Goal: Navigation & Orientation: Find specific page/section

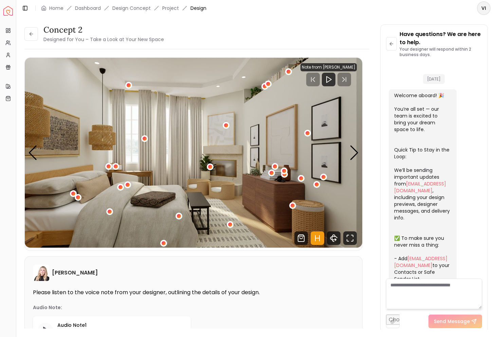
scroll to position [699, 0]
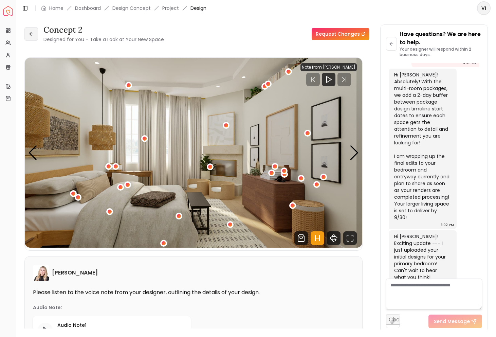
click at [31, 35] on icon at bounding box center [31, 33] width 2 height 3
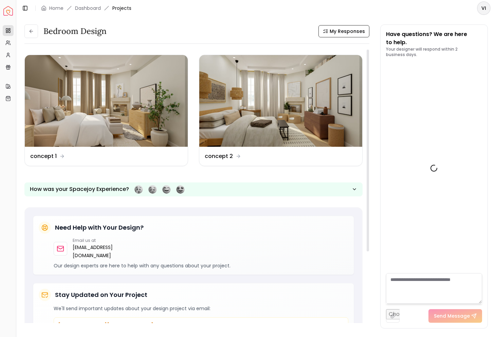
scroll to position [705, 0]
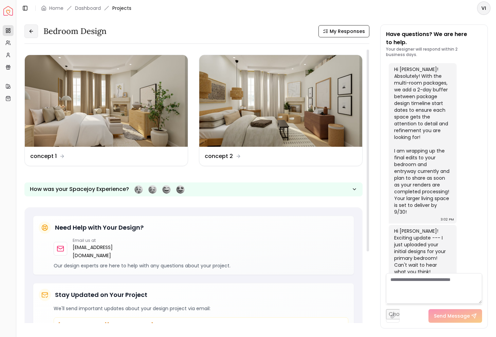
click at [30, 33] on icon at bounding box center [30, 30] width 5 height 5
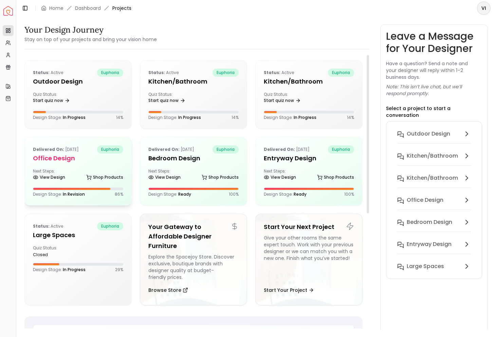
click at [71, 164] on div "Delivered on: [DATE] euphoria Office design Next Steps: View Design Shop Produc…" at bounding box center [78, 171] width 107 height 68
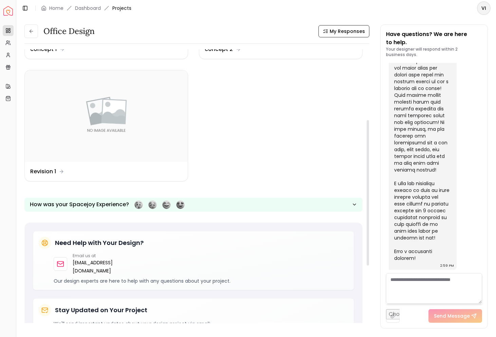
scroll to position [133, 0]
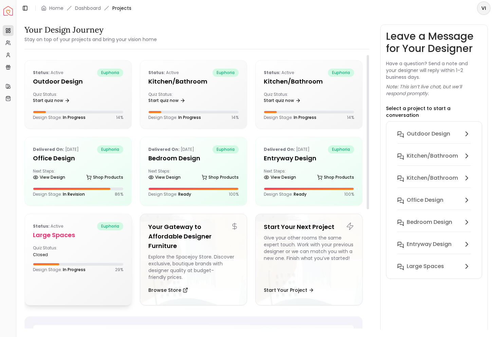
click at [62, 233] on h5 "Large Spaces" at bounding box center [78, 234] width 90 height 9
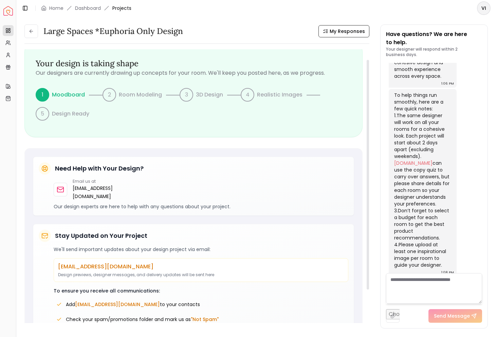
scroll to position [12, 0]
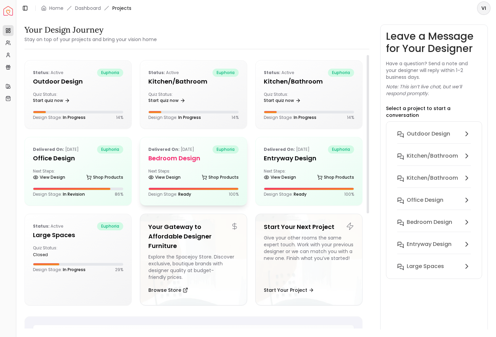
click at [177, 161] on h5 "Bedroom design" at bounding box center [193, 157] width 90 height 9
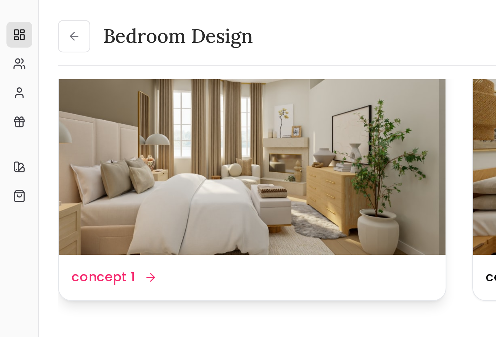
scroll to position [24, 0]
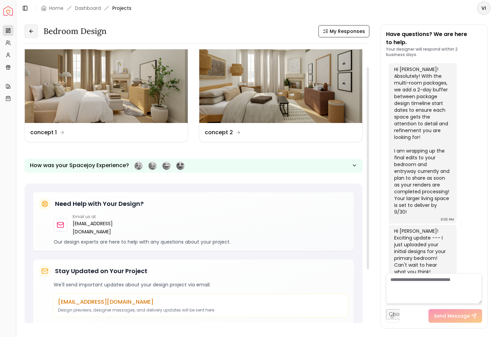
click at [35, 32] on button at bounding box center [31, 31] width 14 height 14
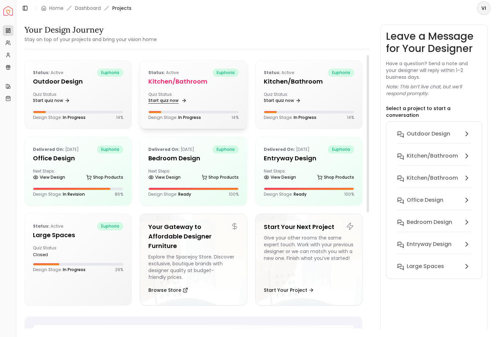
click at [181, 97] on link "Start quiz now" at bounding box center [166, 100] width 37 height 9
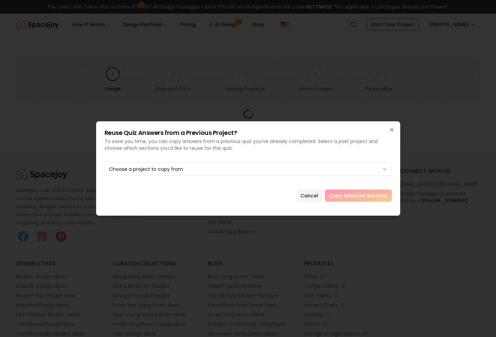
click at [68, 32] on div at bounding box center [248, 168] width 496 height 337
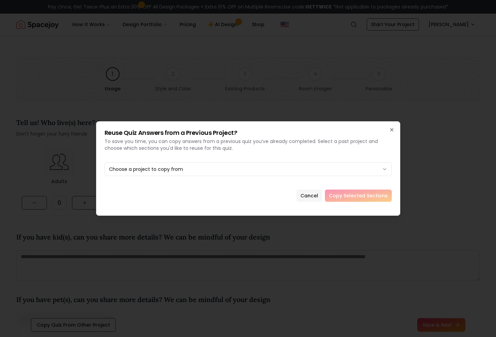
click at [314, 194] on button "Cancel" at bounding box center [309, 195] width 26 height 12
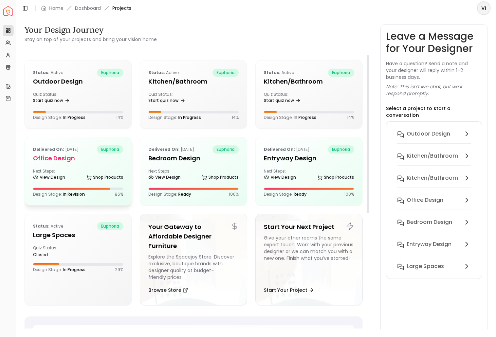
click at [54, 155] on h5 "Office design" at bounding box center [78, 157] width 90 height 9
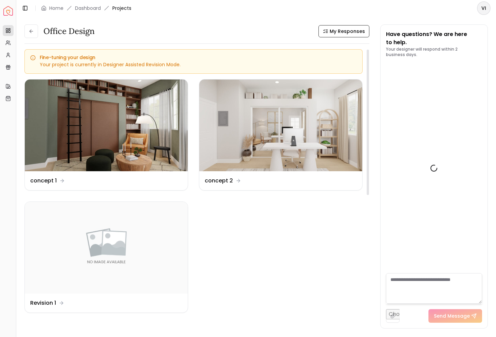
scroll to position [1268, 0]
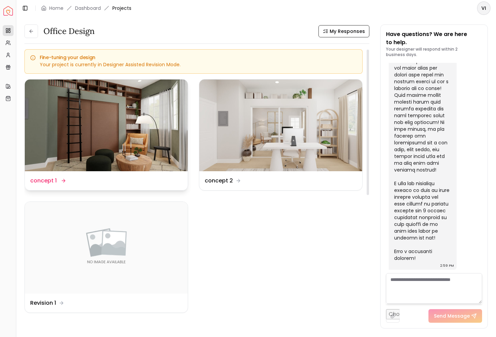
click at [103, 139] on img at bounding box center [106, 125] width 163 height 92
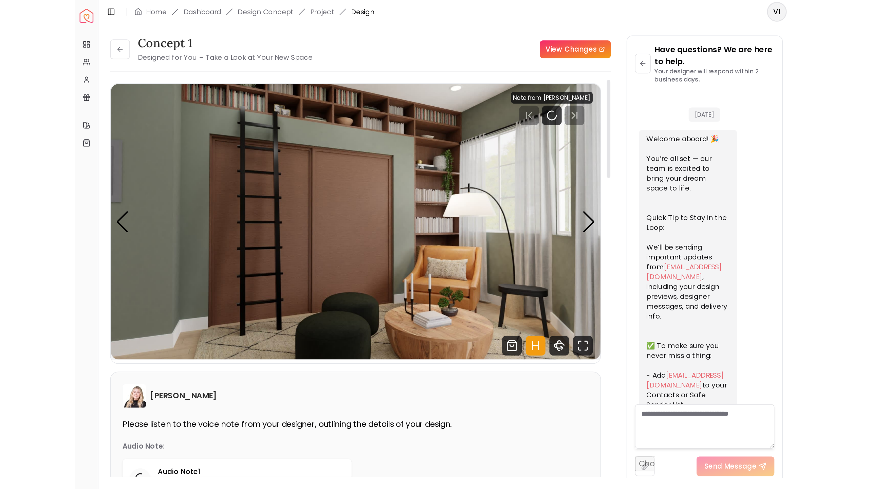
scroll to position [1262, 0]
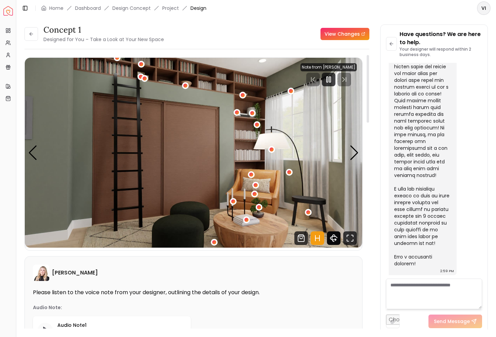
click at [335, 243] on icon "360 View" at bounding box center [334, 238] width 14 height 14
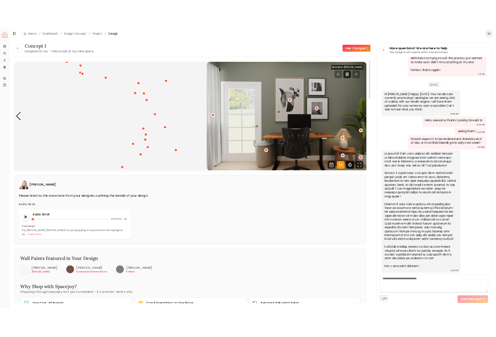
scroll to position [493, 0]
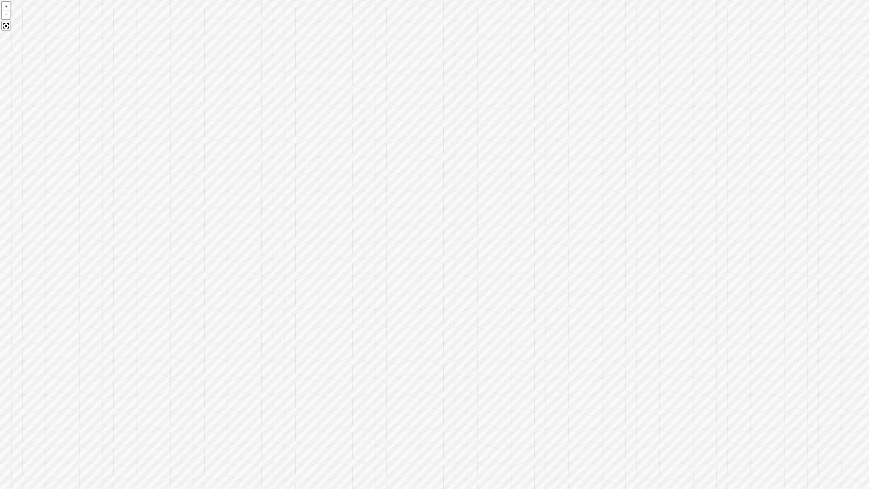
drag, startPoint x: 509, startPoint y: 298, endPoint x: 595, endPoint y: 222, distance: 115.6
click at [495, 222] on div at bounding box center [434, 244] width 869 height 489
drag, startPoint x: 261, startPoint y: 191, endPoint x: 699, endPoint y: 262, distance: 444.3
click at [495, 262] on div at bounding box center [434, 244] width 869 height 489
drag, startPoint x: 535, startPoint y: 265, endPoint x: 337, endPoint y: 204, distance: 208.2
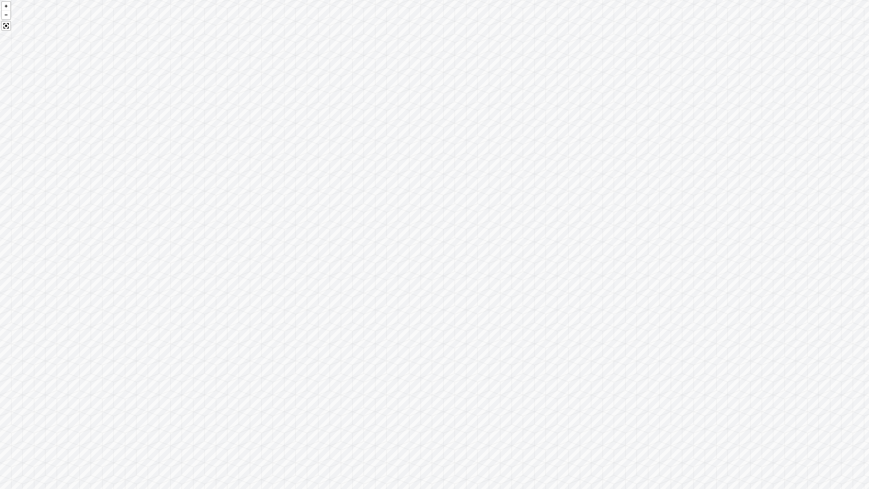
click at [356, 195] on div at bounding box center [434, 244] width 869 height 489
drag, startPoint x: 599, startPoint y: 342, endPoint x: 360, endPoint y: 203, distance: 275.8
click at [368, 202] on div at bounding box center [434, 244] width 869 height 489
drag, startPoint x: 600, startPoint y: 299, endPoint x: 364, endPoint y: 124, distance: 293.5
click at [366, 126] on div at bounding box center [434, 244] width 869 height 489
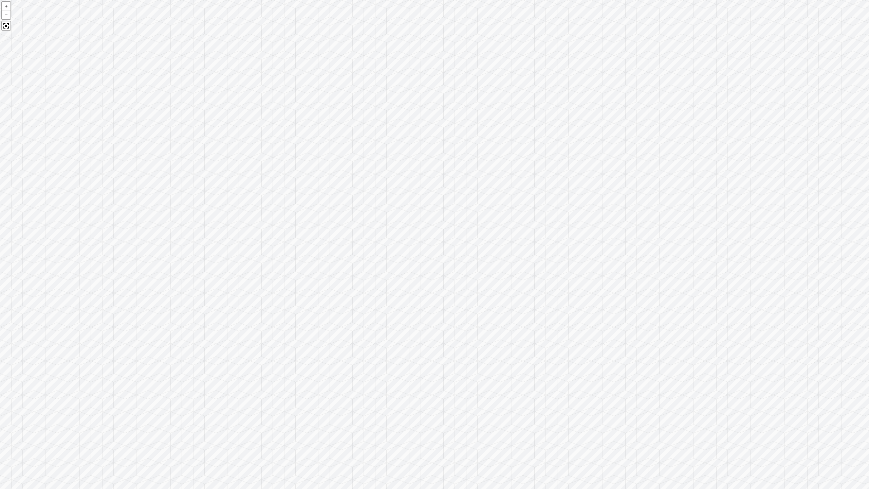
drag, startPoint x: 444, startPoint y: 123, endPoint x: 359, endPoint y: 371, distance: 261.6
click at [359, 336] on div at bounding box center [434, 244] width 869 height 489
drag, startPoint x: 211, startPoint y: 195, endPoint x: 668, endPoint y: 324, distance: 474.7
click at [495, 321] on div at bounding box center [434, 244] width 869 height 489
drag, startPoint x: 473, startPoint y: 359, endPoint x: 485, endPoint y: 234, distance: 126.1
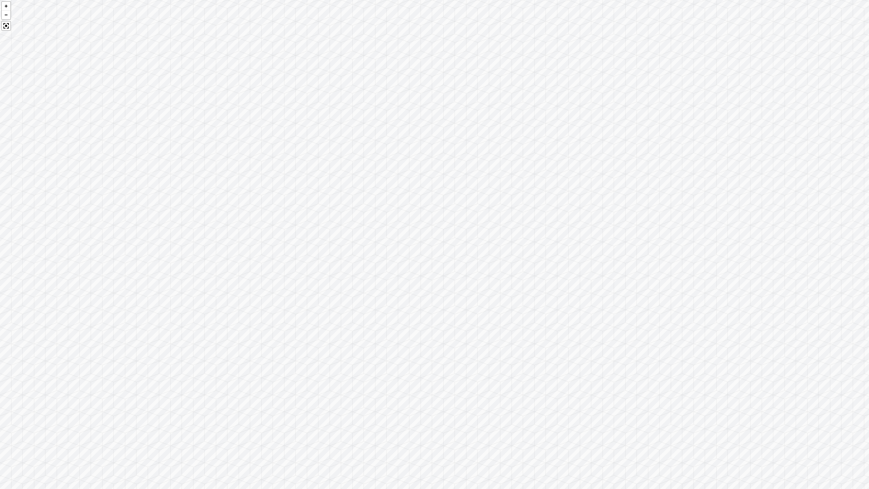
click at [485, 234] on div at bounding box center [434, 244] width 869 height 489
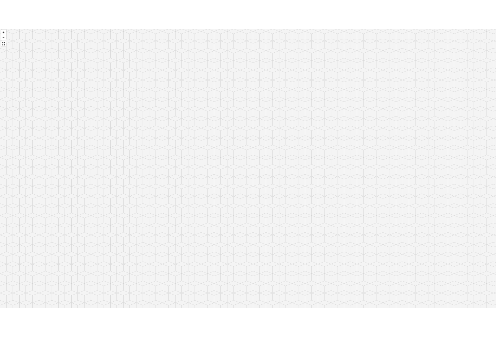
scroll to position [1262, 0]
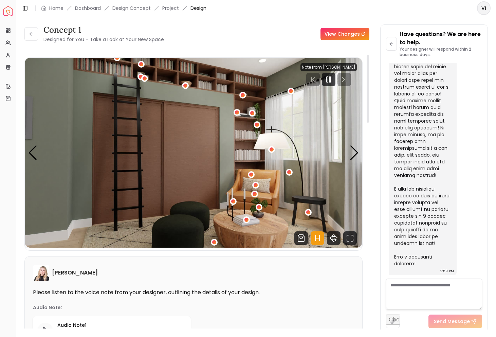
click at [24, 34] on div "concept 1 Designed for You – Take a Look at Your New Space View Changes concept…" at bounding box center [255, 172] width 479 height 313
click at [32, 35] on icon at bounding box center [30, 33] width 5 height 5
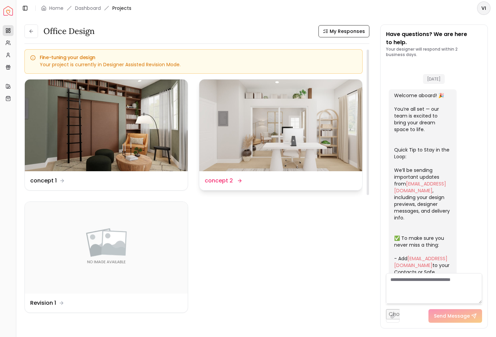
scroll to position [1268, 0]
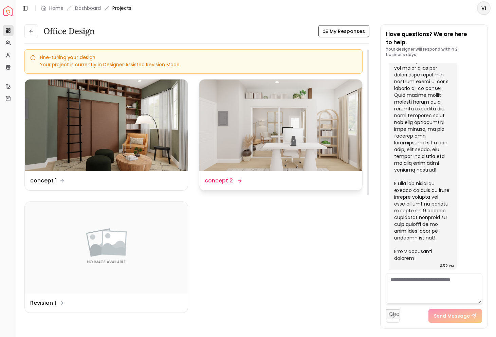
click at [224, 173] on div "Design Name concept 2" at bounding box center [280, 180] width 163 height 19
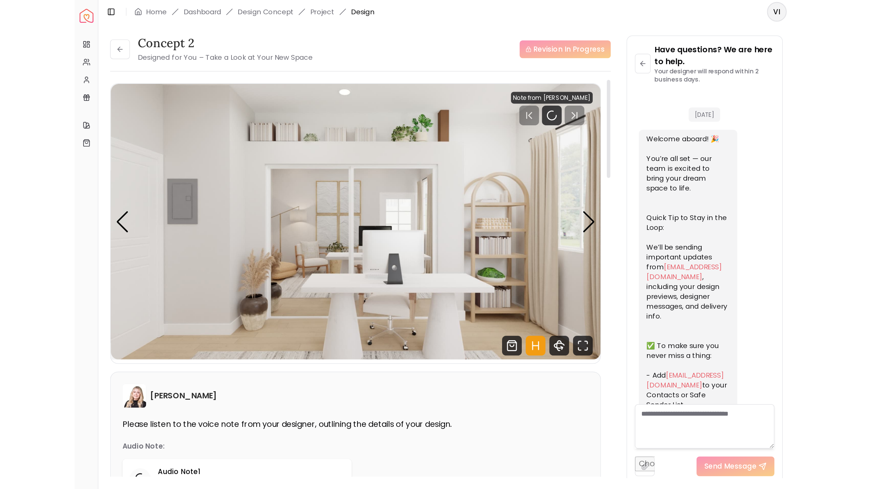
scroll to position [1262, 0]
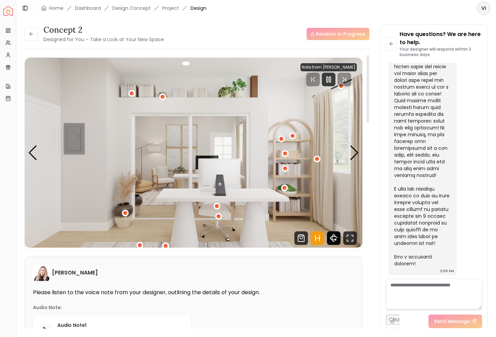
click at [335, 236] on icon "360 View" at bounding box center [333, 237] width 7 height 3
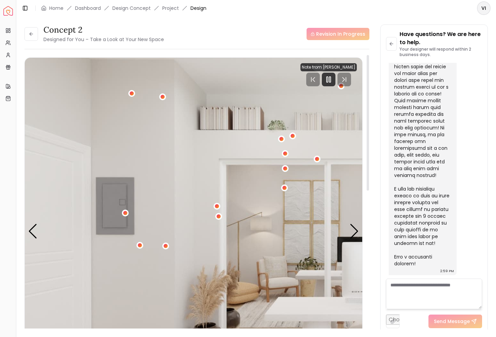
scroll to position [493, 0]
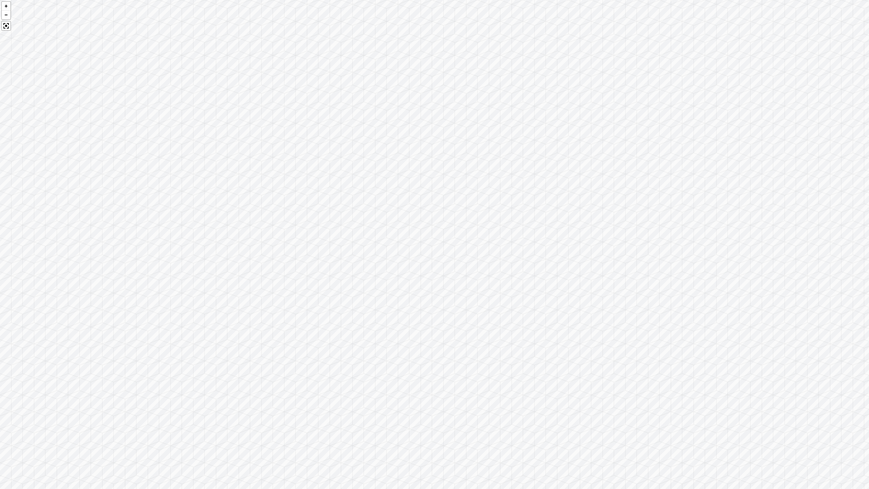
drag, startPoint x: 339, startPoint y: 197, endPoint x: 613, endPoint y: 159, distance: 276.7
click at [495, 159] on div at bounding box center [434, 244] width 869 height 489
drag, startPoint x: 481, startPoint y: 111, endPoint x: 756, endPoint y: 197, distance: 288.0
click at [495, 197] on div at bounding box center [434, 244] width 869 height 489
drag, startPoint x: 403, startPoint y: 190, endPoint x: 813, endPoint y: 171, distance: 410.6
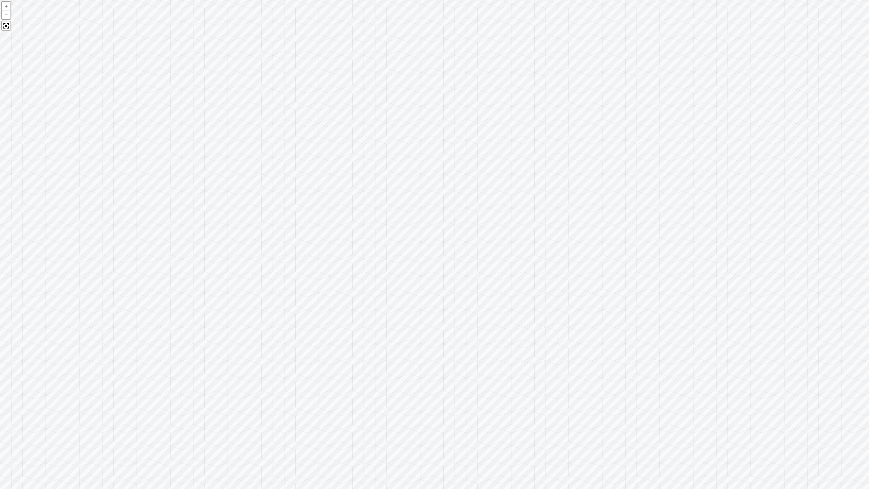
click at [495, 167] on div at bounding box center [434, 244] width 869 height 489
drag, startPoint x: 236, startPoint y: 213, endPoint x: 511, endPoint y: 118, distance: 290.6
click at [495, 119] on div at bounding box center [434, 244] width 869 height 489
drag, startPoint x: 157, startPoint y: 189, endPoint x: 565, endPoint y: 167, distance: 409.1
click at [495, 163] on div at bounding box center [434, 244] width 869 height 489
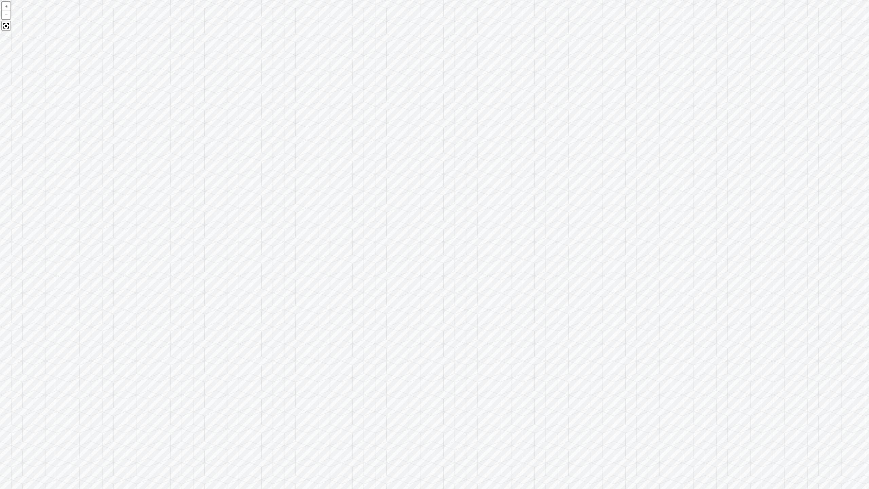
drag, startPoint x: 274, startPoint y: 208, endPoint x: 656, endPoint y: 207, distance: 381.7
click at [495, 207] on div at bounding box center [434, 244] width 869 height 489
drag, startPoint x: 407, startPoint y: 132, endPoint x: 630, endPoint y: 326, distance: 295.3
click at [495, 326] on div at bounding box center [434, 244] width 869 height 489
drag, startPoint x: 336, startPoint y: 161, endPoint x: 474, endPoint y: 158, distance: 138.1
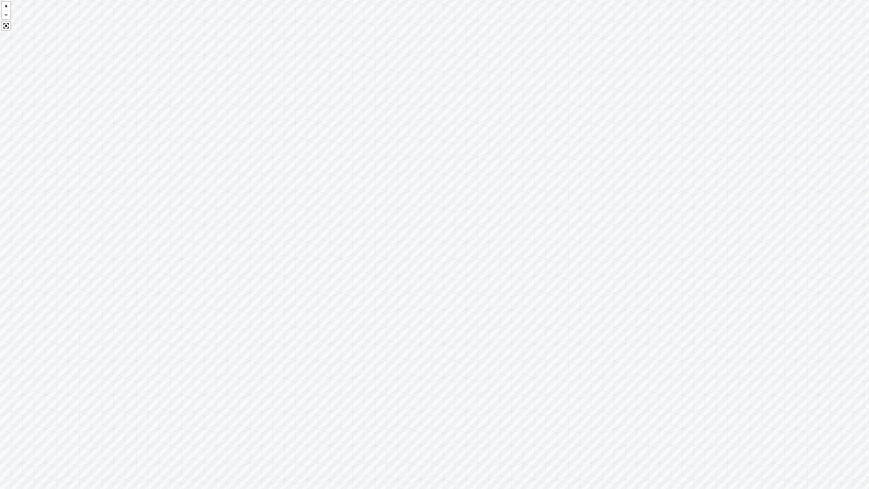
click at [474, 158] on div at bounding box center [434, 244] width 869 height 489
drag, startPoint x: 250, startPoint y: 117, endPoint x: 714, endPoint y: 143, distance: 464.6
click at [495, 144] on div at bounding box center [434, 244] width 869 height 489
drag, startPoint x: 256, startPoint y: 272, endPoint x: 305, endPoint y: 67, distance: 211.3
click at [323, 84] on div at bounding box center [434, 244] width 869 height 489
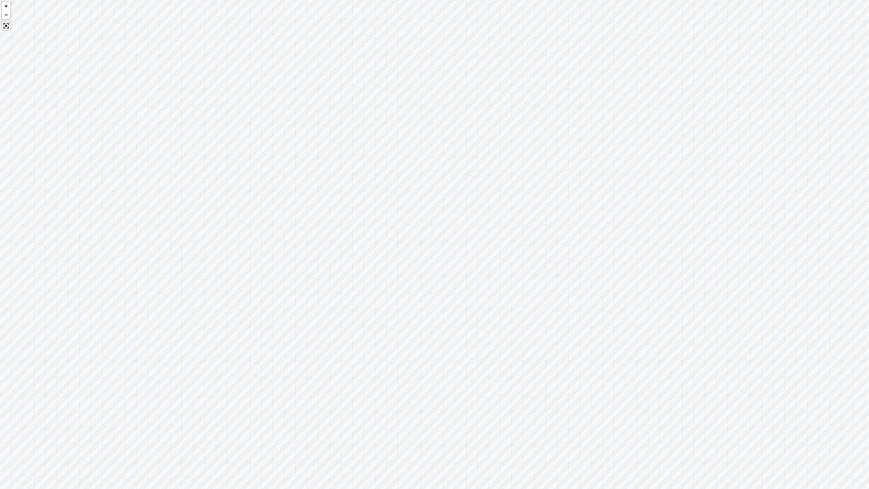
drag, startPoint x: 505, startPoint y: 215, endPoint x: 583, endPoint y: 251, distance: 86.4
click at [495, 251] on div at bounding box center [434, 244] width 869 height 489
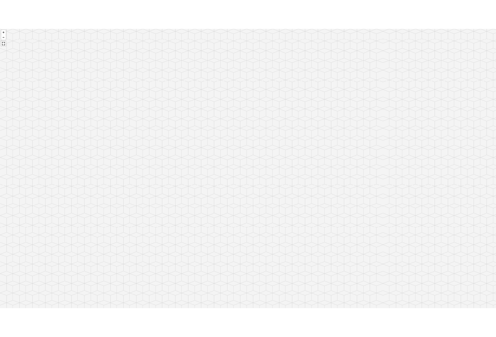
scroll to position [1262, 0]
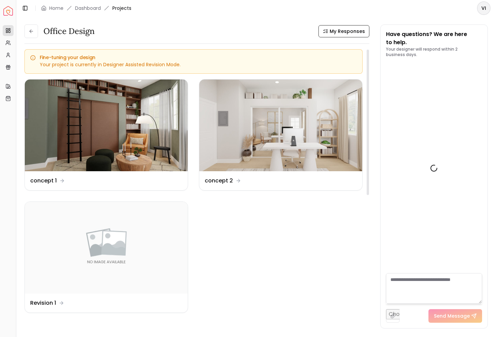
scroll to position [1268, 0]
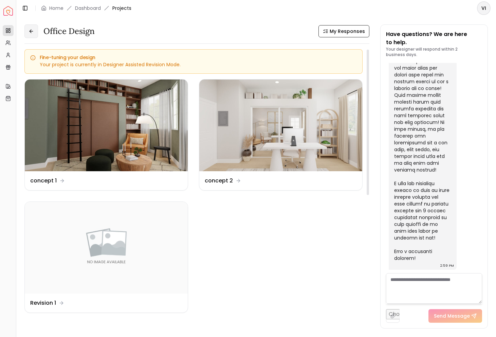
click at [28, 29] on icon at bounding box center [30, 30] width 5 height 5
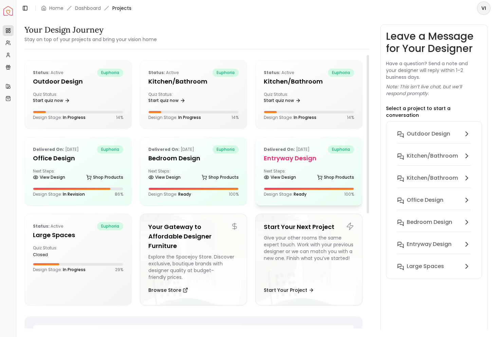
click at [309, 166] on div "Delivered on: [DATE] euphoria entryway design Next Steps: View Design Shop Prod…" at bounding box center [308, 171] width 107 height 68
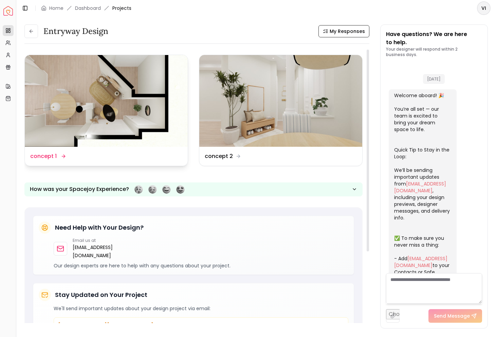
scroll to position [1039, 0]
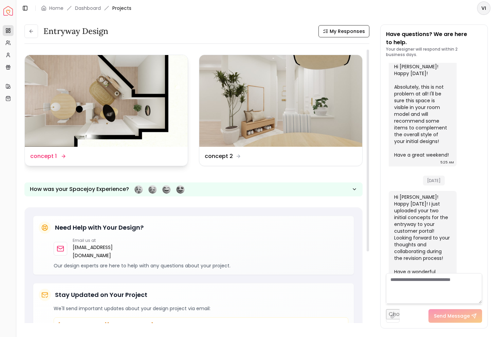
click at [38, 153] on dd "concept 1" at bounding box center [43, 156] width 26 height 8
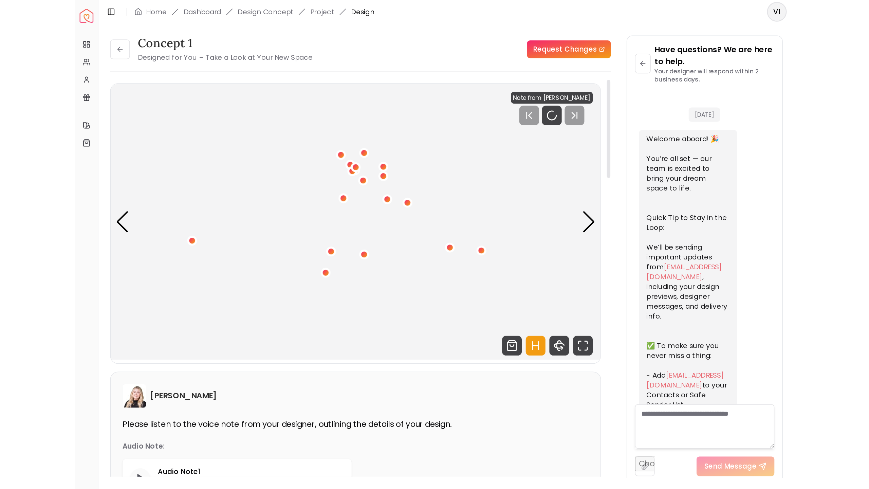
scroll to position [1034, 0]
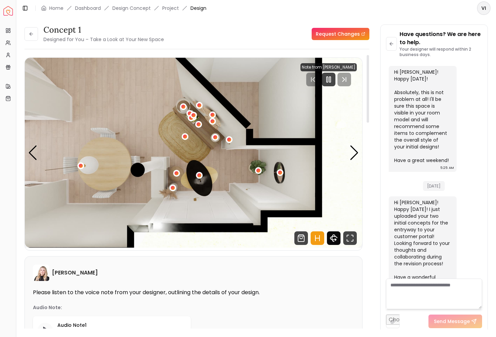
click at [336, 239] on icon "360 View" at bounding box center [334, 238] width 14 height 14
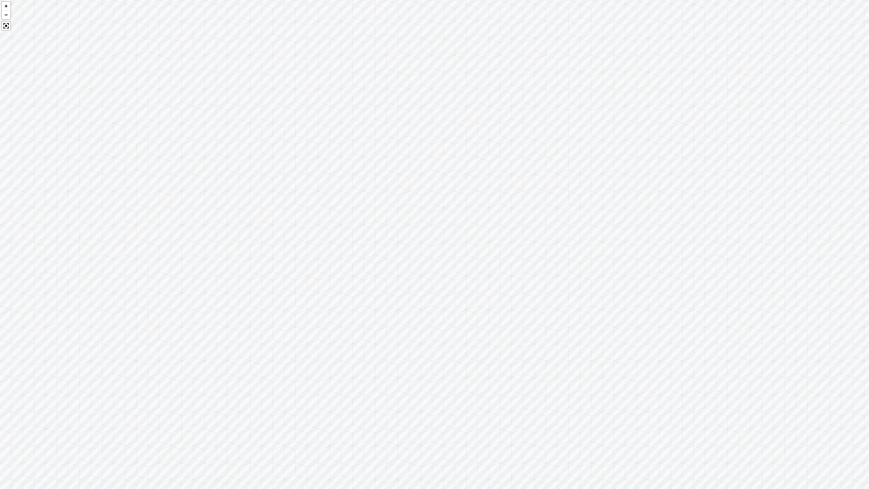
drag, startPoint x: 391, startPoint y: 227, endPoint x: 688, endPoint y: 207, distance: 297.5
click at [495, 202] on div at bounding box center [434, 244] width 869 height 489
drag, startPoint x: 311, startPoint y: 171, endPoint x: 647, endPoint y: 177, distance: 336.0
click at [495, 176] on div at bounding box center [434, 244] width 869 height 489
drag, startPoint x: 181, startPoint y: 207, endPoint x: 567, endPoint y: 205, distance: 385.4
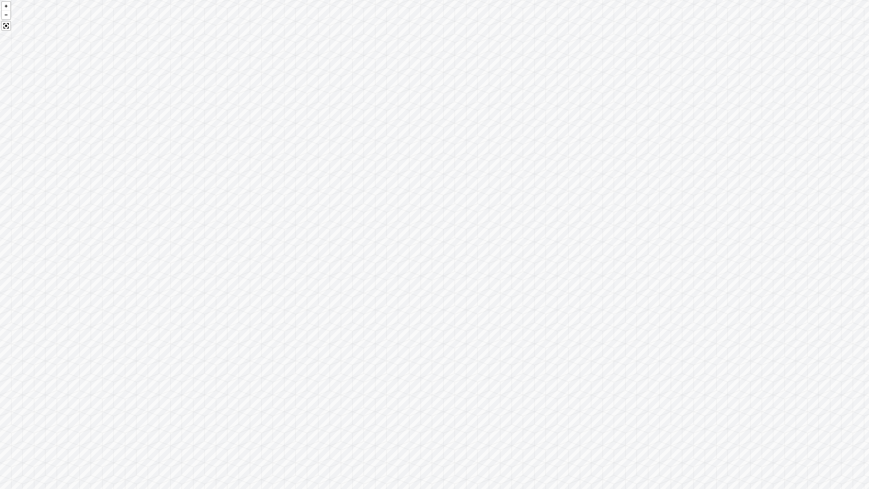
click at [495, 205] on div at bounding box center [434, 244] width 869 height 489
drag, startPoint x: 284, startPoint y: 249, endPoint x: 609, endPoint y: 245, distance: 324.4
click at [495, 245] on div at bounding box center [434, 244] width 869 height 489
drag, startPoint x: 622, startPoint y: 220, endPoint x: 274, endPoint y: 145, distance: 356.1
click at [279, 145] on div at bounding box center [434, 244] width 869 height 489
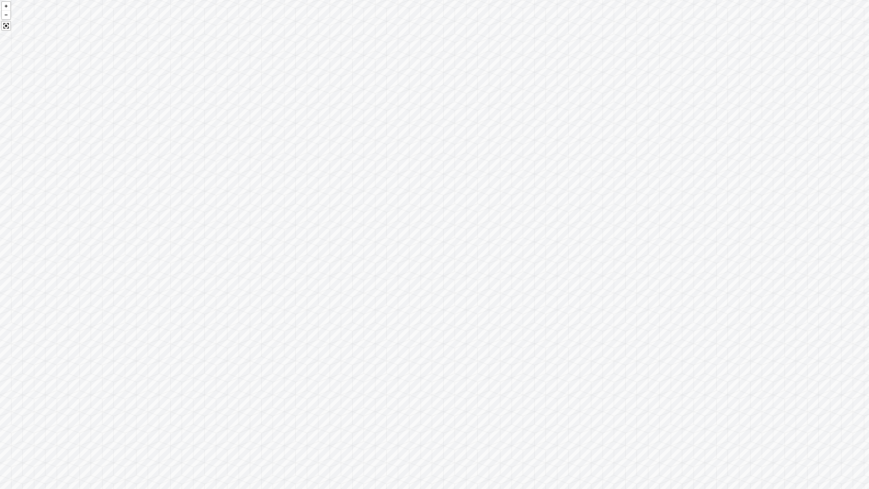
drag, startPoint x: 532, startPoint y: 221, endPoint x: 174, endPoint y: 204, distance: 358.3
click at [206, 187] on div at bounding box center [434, 244] width 869 height 489
drag, startPoint x: 507, startPoint y: 267, endPoint x: 82, endPoint y: 237, distance: 426.5
click at [83, 241] on div at bounding box center [434, 244] width 869 height 489
drag, startPoint x: 470, startPoint y: 283, endPoint x: 100, endPoint y: 130, distance: 399.7
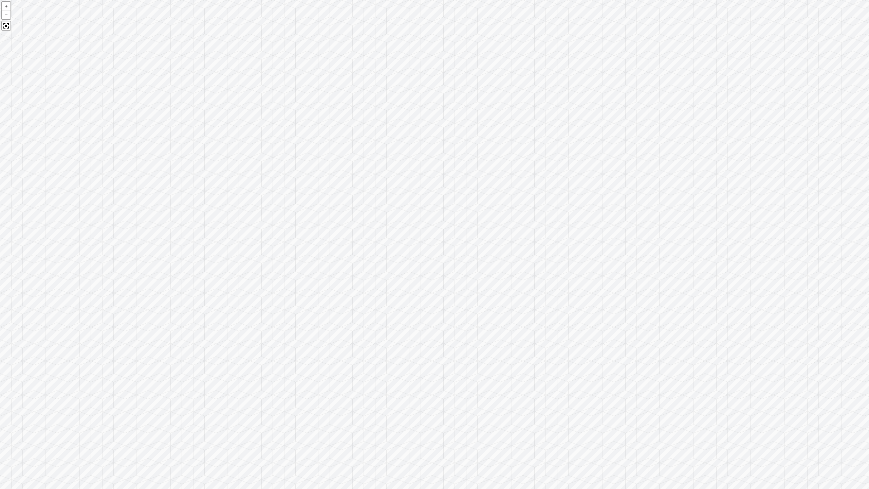
click at [103, 131] on div at bounding box center [434, 244] width 869 height 489
drag, startPoint x: 581, startPoint y: 148, endPoint x: 210, endPoint y: 170, distance: 371.2
click at [210, 170] on div at bounding box center [434, 244] width 869 height 489
drag, startPoint x: 408, startPoint y: 157, endPoint x: 43, endPoint y: 100, distance: 369.9
click at [43, 100] on div at bounding box center [434, 244] width 869 height 489
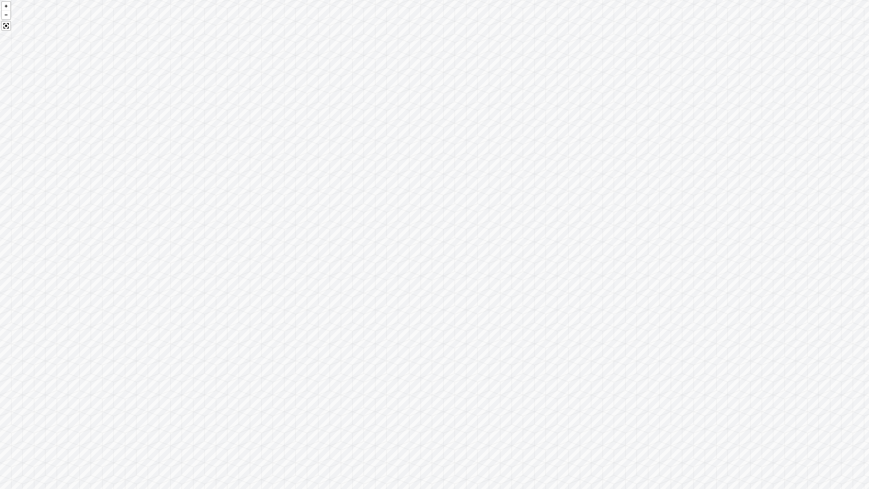
drag, startPoint x: 586, startPoint y: 158, endPoint x: 212, endPoint y: 285, distance: 394.5
click at [213, 285] on div at bounding box center [434, 244] width 869 height 489
drag, startPoint x: 544, startPoint y: 218, endPoint x: 438, endPoint y: 186, distance: 111.0
click at [438, 186] on div at bounding box center [434, 244] width 869 height 489
click at [403, 107] on div at bounding box center [434, 244] width 869 height 489
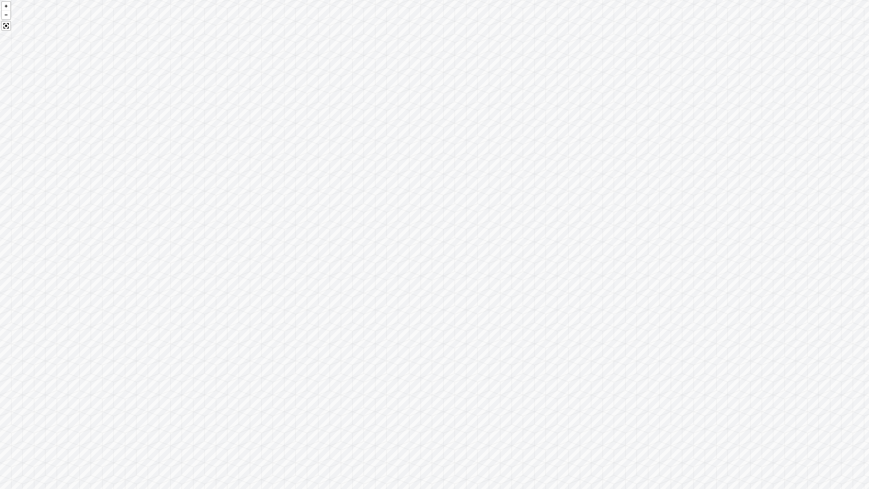
click at [295, 104] on div at bounding box center [434, 244] width 869 height 489
click at [412, 253] on div at bounding box center [434, 244] width 869 height 489
click at [417, 258] on link "Pannellum" at bounding box center [423, 256] width 18 height 4
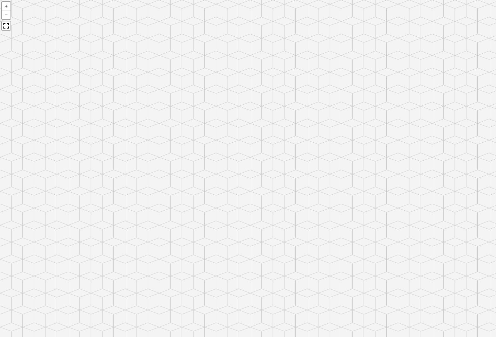
scroll to position [1034, 0]
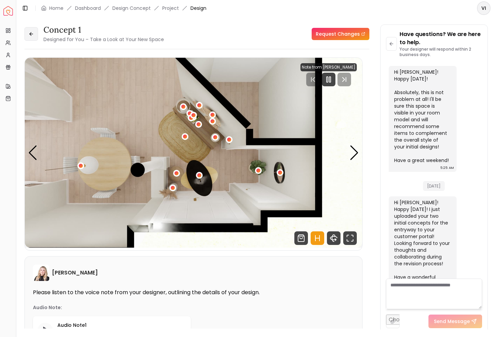
click at [32, 33] on icon at bounding box center [30, 33] width 5 height 5
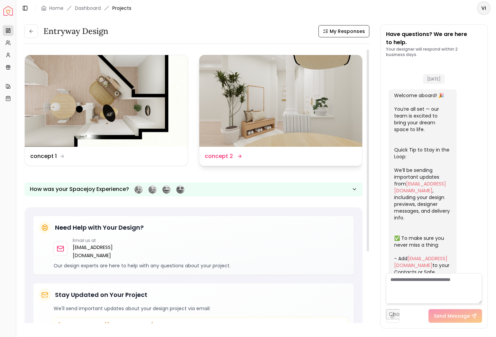
scroll to position [1039, 0]
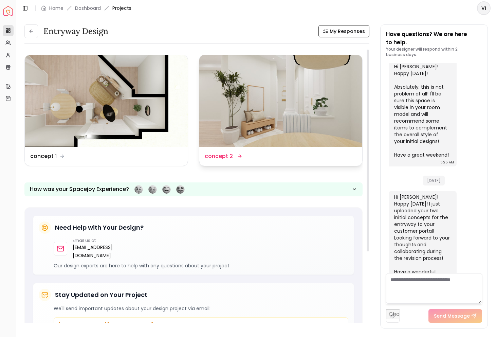
click at [253, 146] on img at bounding box center [280, 101] width 163 height 92
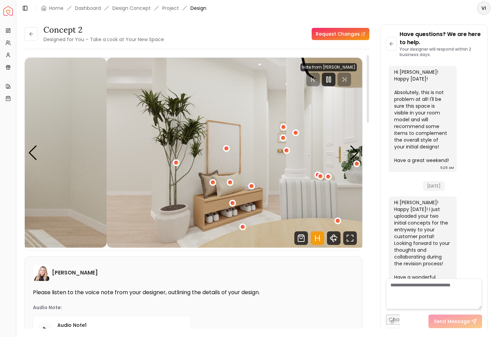
click at [269, 179] on img "1 / 5" at bounding box center [275, 153] width 337 height 190
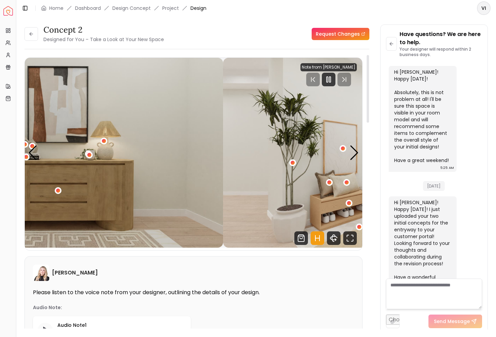
click at [142, 159] on img "5 / 5" at bounding box center [54, 153] width 337 height 190
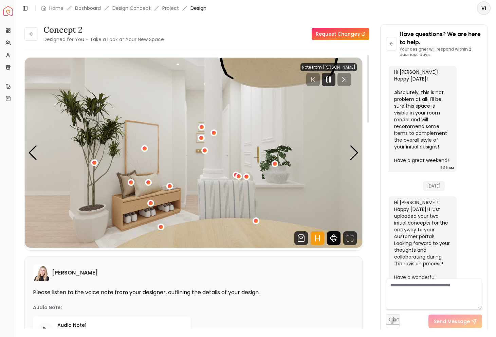
click at [332, 240] on icon "360 View" at bounding box center [333, 237] width 7 height 3
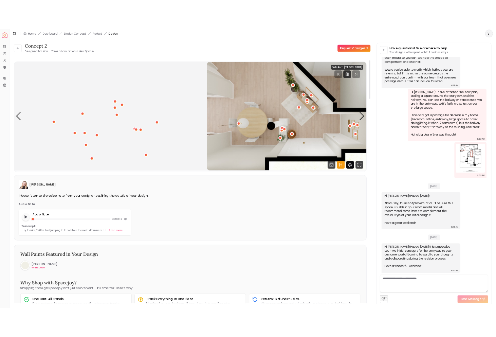
scroll to position [441, 0]
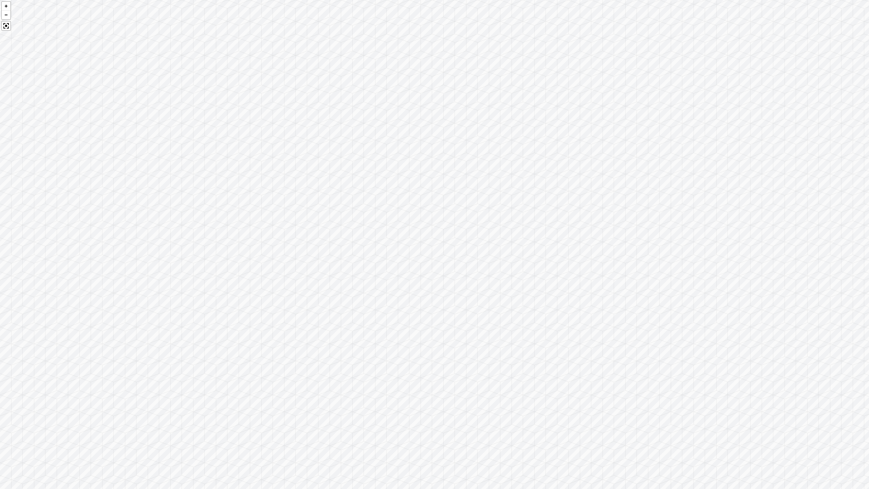
drag, startPoint x: 339, startPoint y: 150, endPoint x: 763, endPoint y: 194, distance: 426.4
click at [495, 189] on div at bounding box center [434, 244] width 869 height 489
drag, startPoint x: 196, startPoint y: 266, endPoint x: 697, endPoint y: 262, distance: 501.5
click at [495, 262] on div at bounding box center [434, 244] width 869 height 489
drag, startPoint x: 258, startPoint y: 305, endPoint x: 454, endPoint y: 287, distance: 196.9
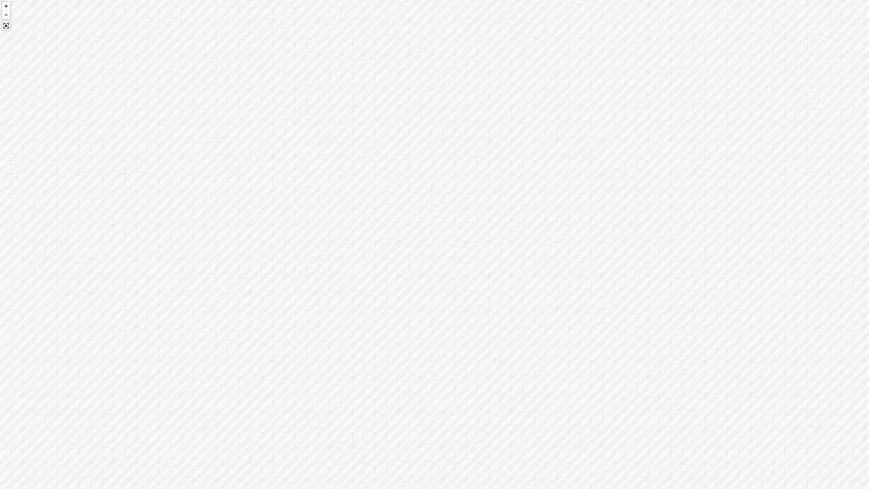
click at [454, 287] on div at bounding box center [434, 244] width 869 height 489
drag, startPoint x: 212, startPoint y: 252, endPoint x: 535, endPoint y: 262, distance: 323.1
click at [495, 262] on div at bounding box center [434, 244] width 869 height 489
drag, startPoint x: 176, startPoint y: 311, endPoint x: 236, endPoint y: 302, distance: 61.0
click at [236, 302] on div at bounding box center [434, 244] width 869 height 489
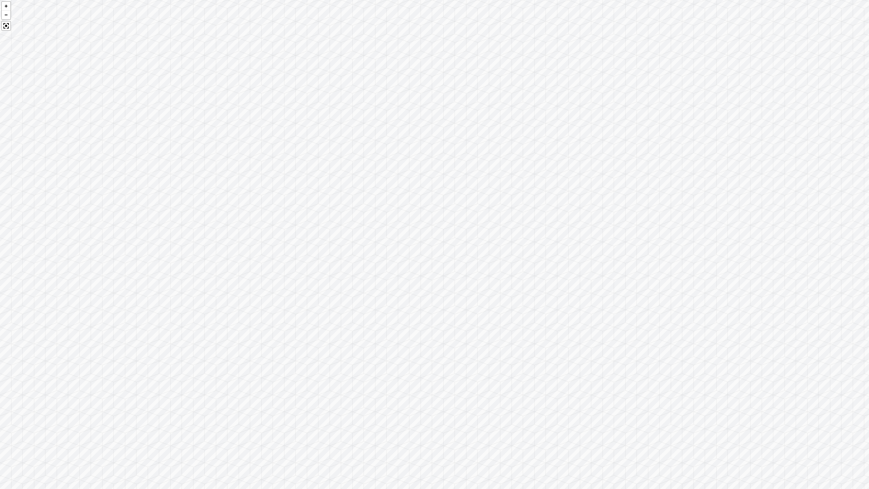
drag, startPoint x: 312, startPoint y: 321, endPoint x: 716, endPoint y: 410, distance: 413.6
click at [495, 336] on div at bounding box center [434, 244] width 869 height 489
drag, startPoint x: 293, startPoint y: 369, endPoint x: -5, endPoint y: 340, distance: 300.0
click at [0, 336] on html "Spacejoy Dashboard Overview Projects My Referrals My Profile Gift Card Balance …" at bounding box center [434, 244] width 869 height 489
drag, startPoint x: 566, startPoint y: 470, endPoint x: 87, endPoint y: 387, distance: 486.1
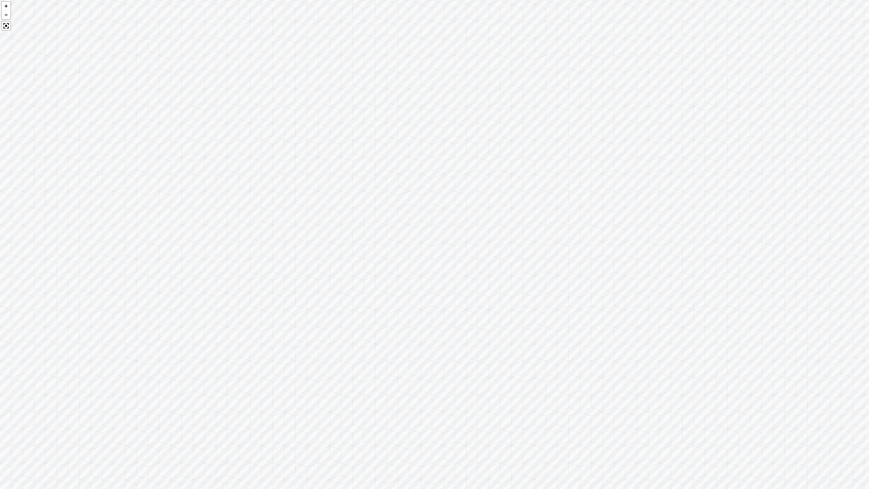
click at [101, 336] on div at bounding box center [434, 244] width 869 height 489
drag, startPoint x: 491, startPoint y: 348, endPoint x: 60, endPoint y: 303, distance: 433.6
click at [63, 302] on div at bounding box center [434, 244] width 869 height 489
drag, startPoint x: 502, startPoint y: 263, endPoint x: 114, endPoint y: 220, distance: 390.5
click at [114, 220] on div at bounding box center [434, 244] width 869 height 489
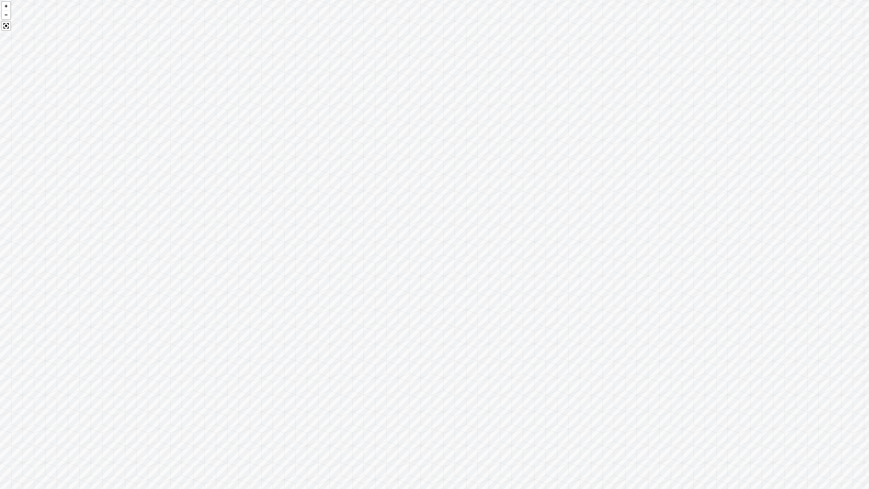
drag, startPoint x: 595, startPoint y: 307, endPoint x: 216, endPoint y: 351, distance: 382.2
click at [216, 336] on div at bounding box center [434, 244] width 869 height 489
drag, startPoint x: 329, startPoint y: 208, endPoint x: 301, endPoint y: 346, distance: 140.9
click at [301, 336] on div at bounding box center [434, 244] width 869 height 489
drag, startPoint x: 248, startPoint y: 296, endPoint x: 105, endPoint y: 227, distance: 159.2
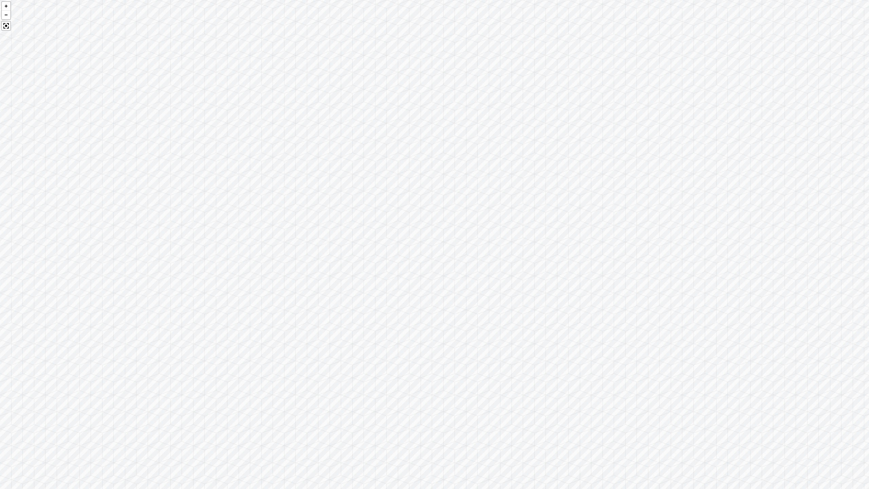
click at [105, 227] on div at bounding box center [434, 244] width 869 height 489
drag, startPoint x: 552, startPoint y: 165, endPoint x: 785, endPoint y: 227, distance: 241.0
click at [495, 225] on div at bounding box center [434, 244] width 869 height 489
drag, startPoint x: 364, startPoint y: 189, endPoint x: 730, endPoint y: 187, distance: 366.1
click at [495, 187] on div at bounding box center [434, 244] width 869 height 489
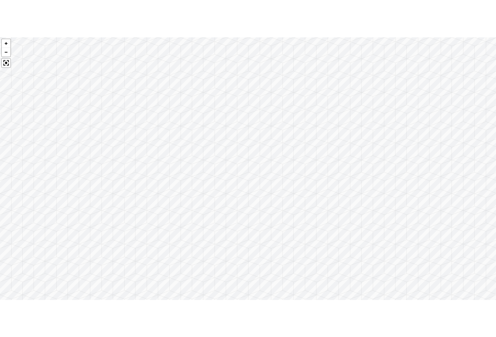
scroll to position [1034, 0]
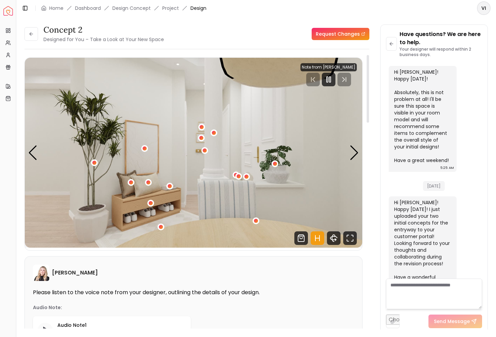
click at [352, 164] on img "1 / 5" at bounding box center [193, 153] width 337 height 190
click at [354, 160] on div "Next slide" at bounding box center [353, 152] width 9 height 15
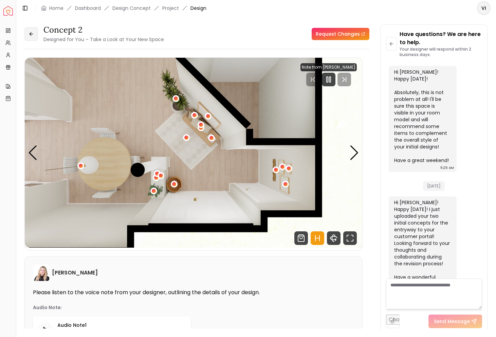
click at [31, 31] on button at bounding box center [31, 34] width 14 height 14
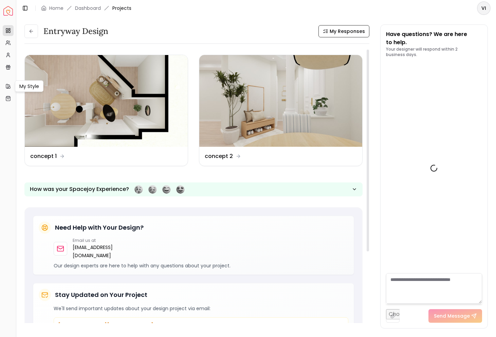
scroll to position [1039, 0]
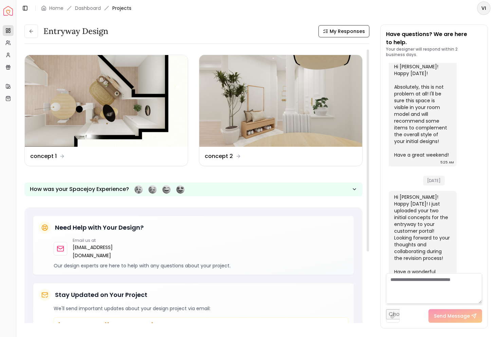
click at [23, 32] on div "entryway design My Responses entryway design My Responses Design Name concept 1…" at bounding box center [255, 172] width 479 height 313
click at [36, 33] on button at bounding box center [31, 31] width 14 height 14
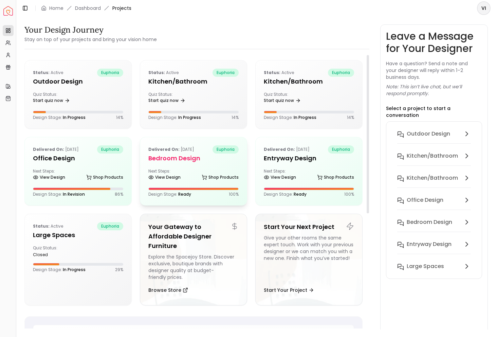
click at [177, 161] on h5 "Bedroom design" at bounding box center [193, 157] width 90 height 9
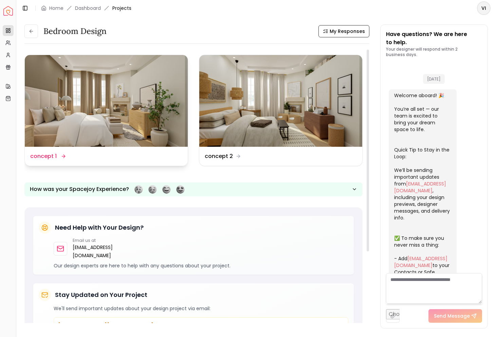
scroll to position [705, 0]
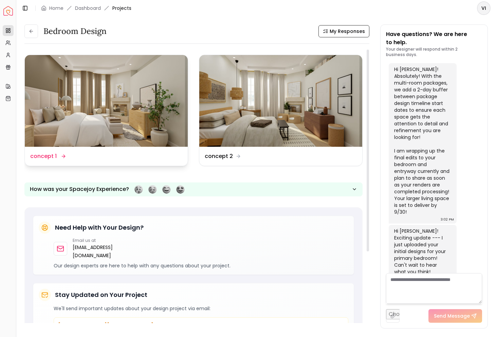
click at [130, 121] on img at bounding box center [106, 101] width 163 height 92
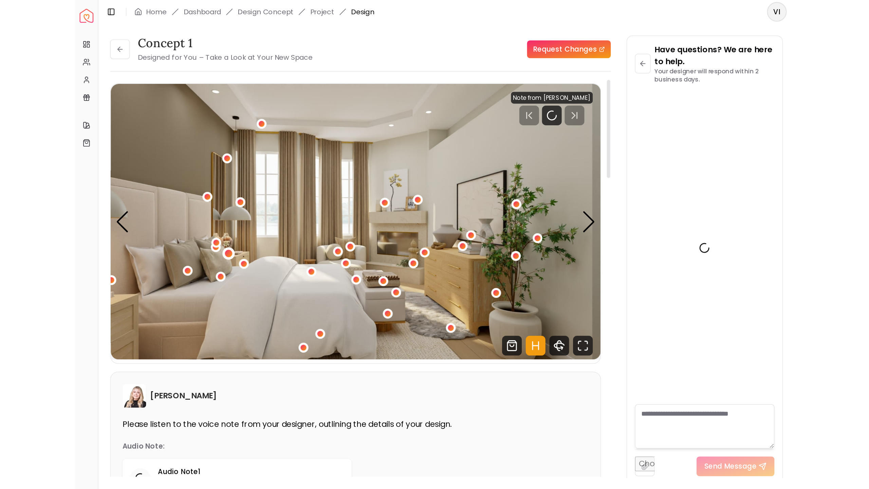
scroll to position [699, 0]
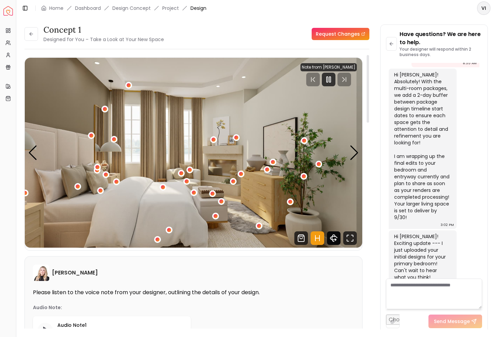
click at [333, 241] on icon "360 View" at bounding box center [333, 237] width 3 height 7
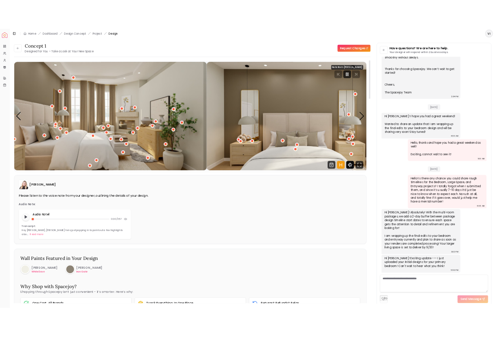
scroll to position [208, 0]
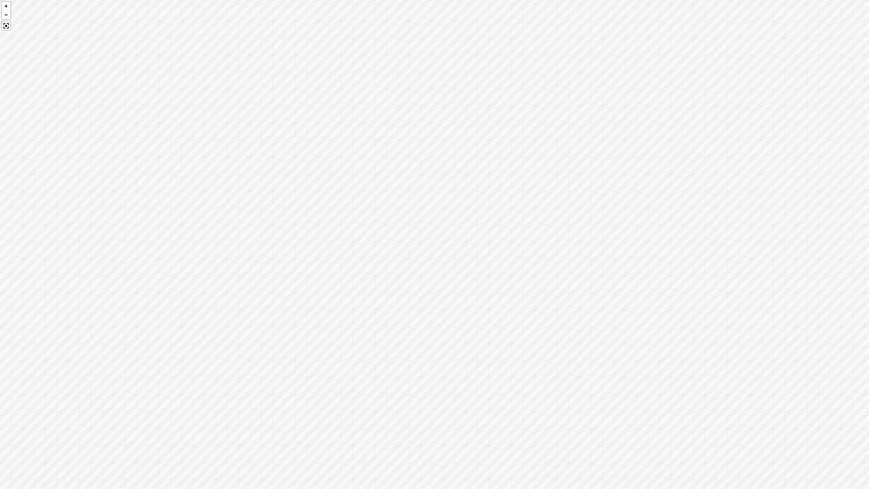
drag, startPoint x: 291, startPoint y: 255, endPoint x: 562, endPoint y: 298, distance: 274.4
click at [495, 298] on div at bounding box center [434, 244] width 869 height 489
drag, startPoint x: 418, startPoint y: 240, endPoint x: 226, endPoint y: 194, distance: 197.8
click at [226, 194] on div at bounding box center [434, 244] width 869 height 489
drag, startPoint x: 304, startPoint y: 183, endPoint x: 868, endPoint y: 286, distance: 573.5
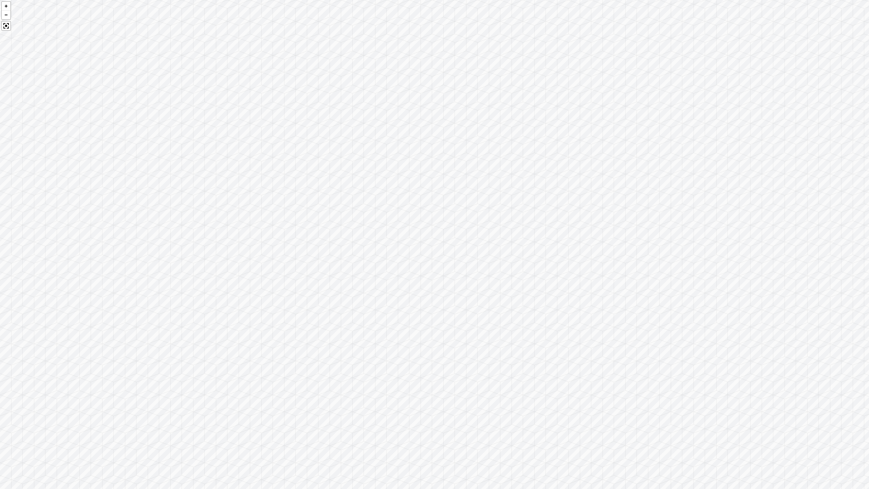
click at [495, 247] on div at bounding box center [434, 244] width 869 height 489
drag, startPoint x: 360, startPoint y: 286, endPoint x: 662, endPoint y: 291, distance: 301.3
click at [495, 291] on div at bounding box center [434, 244] width 869 height 489
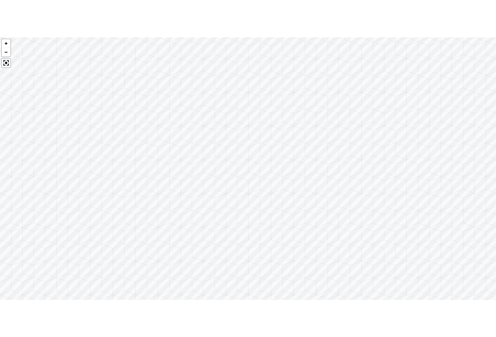
scroll to position [699, 0]
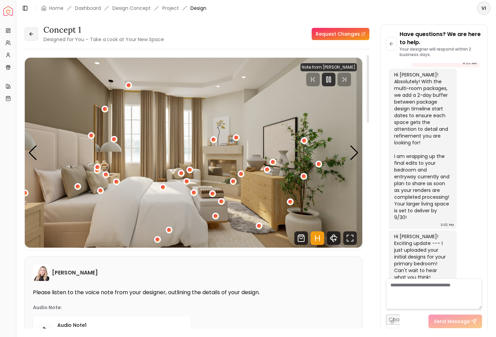
click at [25, 36] on button at bounding box center [31, 34] width 14 height 14
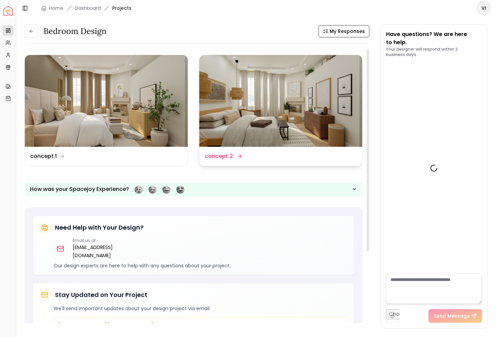
scroll to position [705, 0]
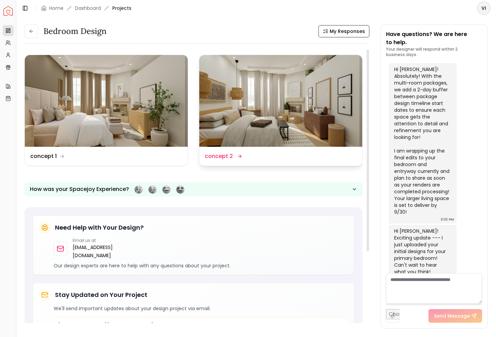
click at [237, 133] on img at bounding box center [280, 101] width 163 height 92
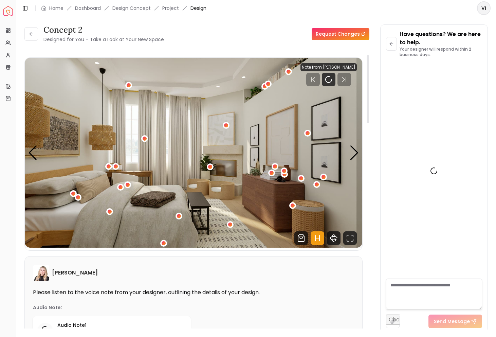
scroll to position [699, 0]
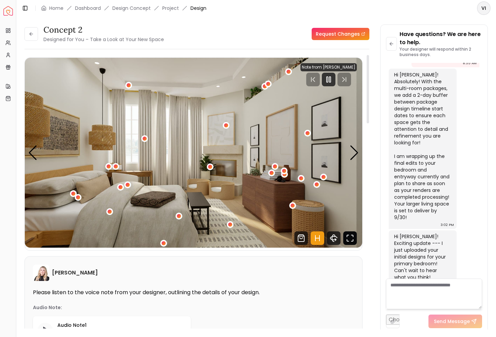
click at [353, 240] on icon "Fullscreen" at bounding box center [352, 240] width 2 height 2
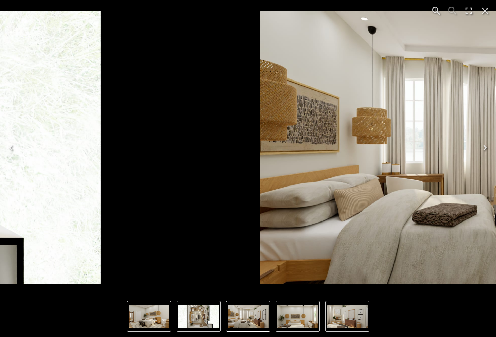
drag, startPoint x: 124, startPoint y: 152, endPoint x: 521, endPoint y: 158, distance: 397.3
click at [495, 158] on html "Spacejoy Dashboard Overview Projects My Referrals My Profile Gift Card Balance …" at bounding box center [248, 168] width 496 height 337
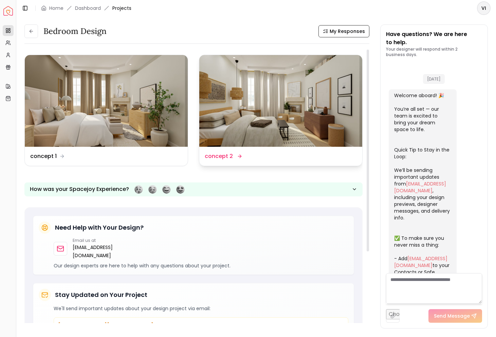
scroll to position [705, 0]
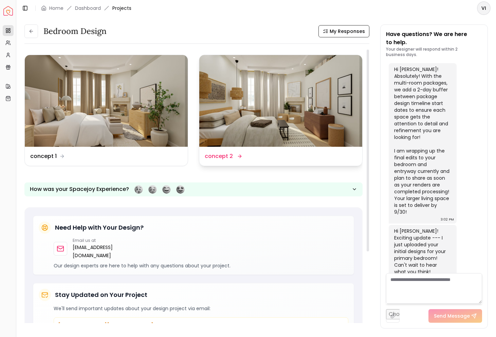
click at [318, 139] on img at bounding box center [280, 101] width 163 height 92
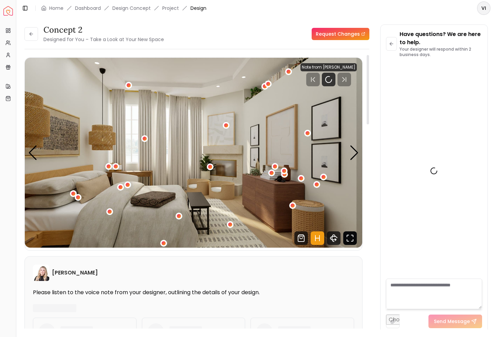
click at [343, 235] on icon "Fullscreen" at bounding box center [350, 238] width 14 height 14
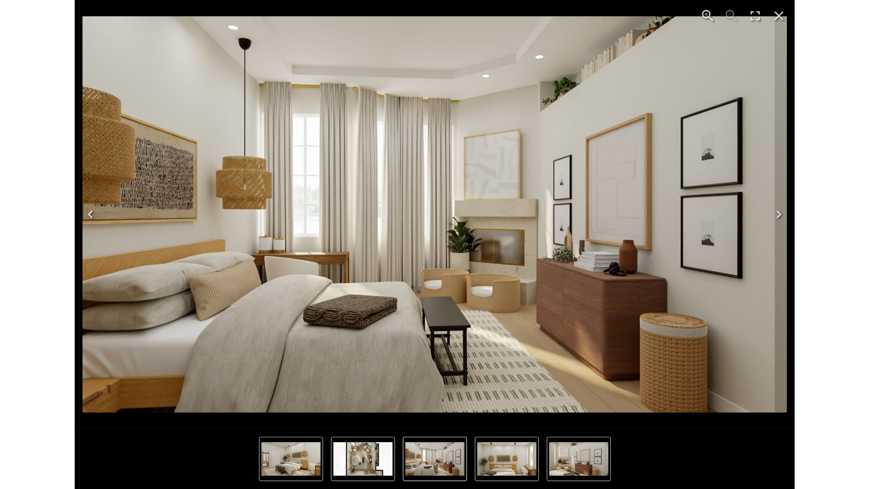
scroll to position [699, 0]
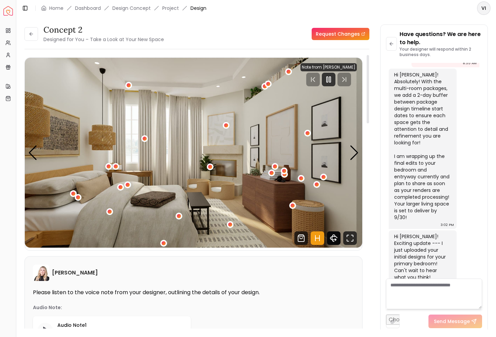
click at [338, 240] on icon "360 View" at bounding box center [334, 238] width 14 height 14
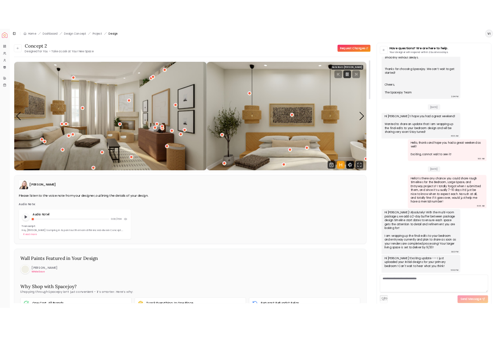
scroll to position [208, 0]
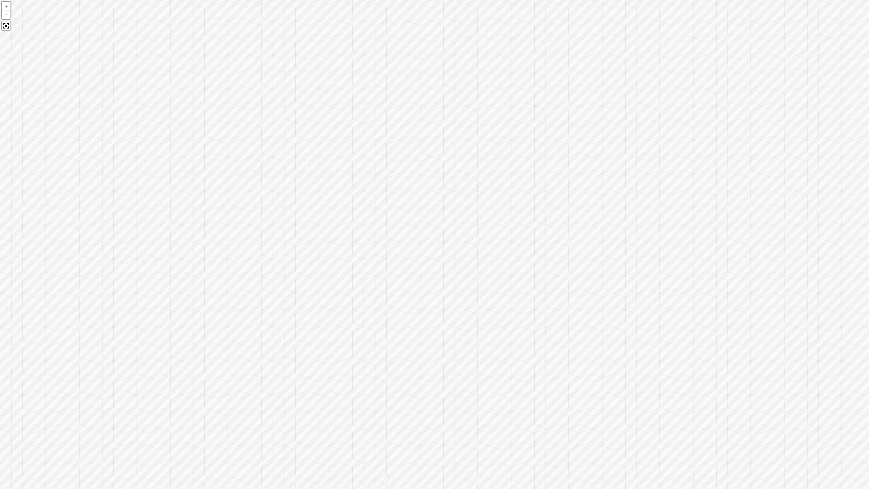
drag, startPoint x: 478, startPoint y: 312, endPoint x: 868, endPoint y: 321, distance: 389.9
click at [495, 277] on div at bounding box center [434, 244] width 869 height 489
drag, startPoint x: 332, startPoint y: 307, endPoint x: 511, endPoint y: 313, distance: 179.6
click at [495, 313] on div at bounding box center [434, 244] width 869 height 489
drag, startPoint x: 367, startPoint y: 312, endPoint x: 332, endPoint y: 190, distance: 126.9
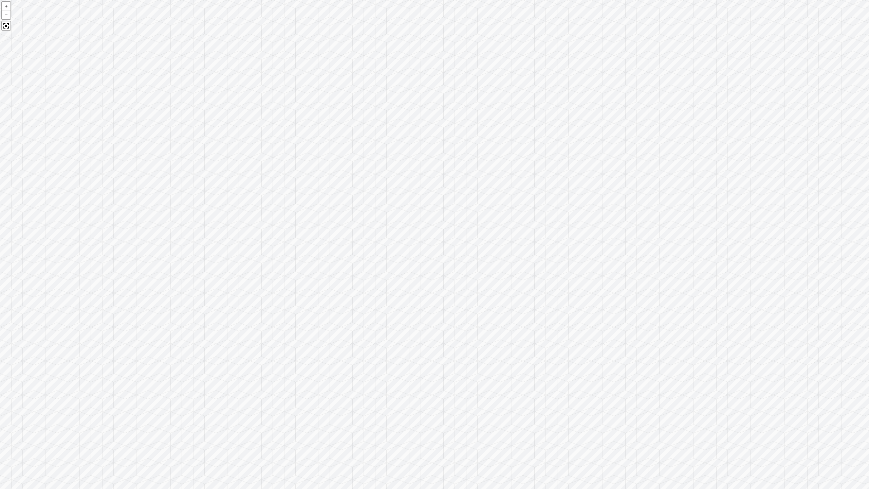
click at [332, 190] on div at bounding box center [434, 244] width 869 height 489
drag, startPoint x: 536, startPoint y: 320, endPoint x: 401, endPoint y: 212, distance: 172.8
click at [401, 212] on div at bounding box center [434, 244] width 869 height 489
drag, startPoint x: 676, startPoint y: 212, endPoint x: 307, endPoint y: 218, distance: 368.5
click at [307, 218] on div at bounding box center [434, 244] width 869 height 489
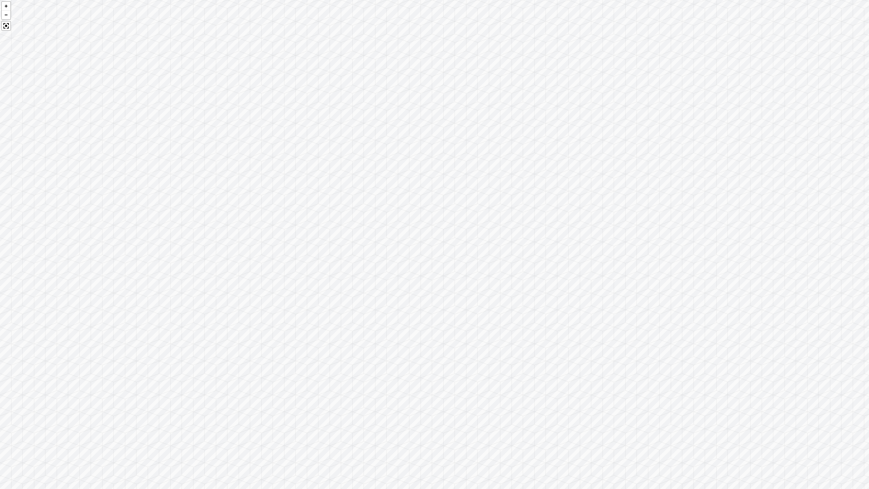
drag, startPoint x: 559, startPoint y: 180, endPoint x: 366, endPoint y: 197, distance: 193.5
click at [366, 197] on div at bounding box center [434, 244] width 869 height 489
drag, startPoint x: 503, startPoint y: 183, endPoint x: 354, endPoint y: 301, distance: 189.9
click at [367, 299] on div at bounding box center [434, 244] width 869 height 489
drag, startPoint x: 550, startPoint y: 334, endPoint x: 299, endPoint y: 348, distance: 251.1
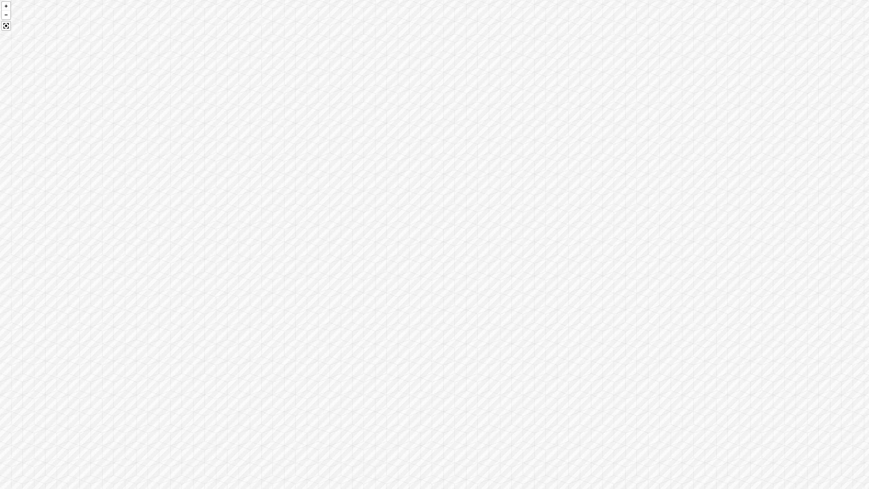
click at [299, 336] on div at bounding box center [434, 244] width 869 height 489
drag, startPoint x: 506, startPoint y: 355, endPoint x: 301, endPoint y: 251, distance: 230.0
click at [317, 258] on div at bounding box center [434, 244] width 869 height 489
drag, startPoint x: 516, startPoint y: 312, endPoint x: 346, endPoint y: 197, distance: 205.1
click at [349, 203] on div at bounding box center [434, 244] width 869 height 489
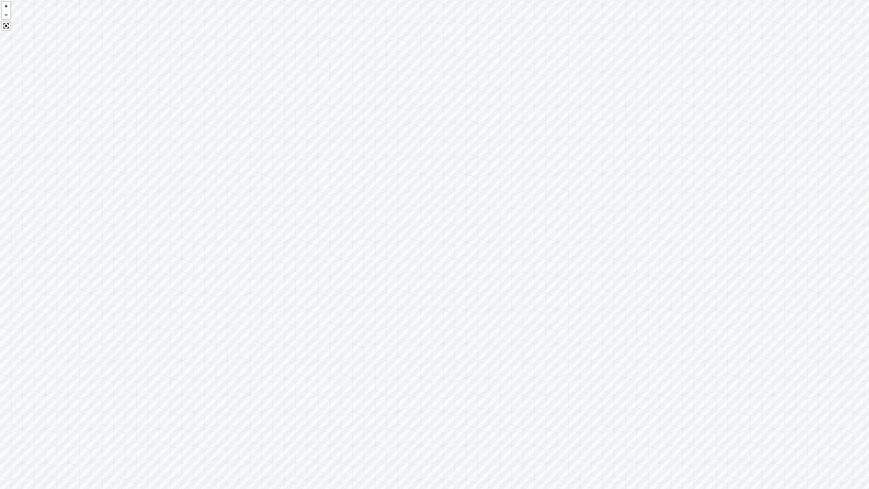
drag, startPoint x: 559, startPoint y: 252, endPoint x: 294, endPoint y: 257, distance: 264.7
click at [294, 257] on div at bounding box center [434, 244] width 869 height 489
drag, startPoint x: 633, startPoint y: 360, endPoint x: 285, endPoint y: 193, distance: 386.2
click at [285, 193] on div at bounding box center [434, 244] width 869 height 489
drag, startPoint x: 491, startPoint y: 315, endPoint x: 307, endPoint y: 249, distance: 194.7
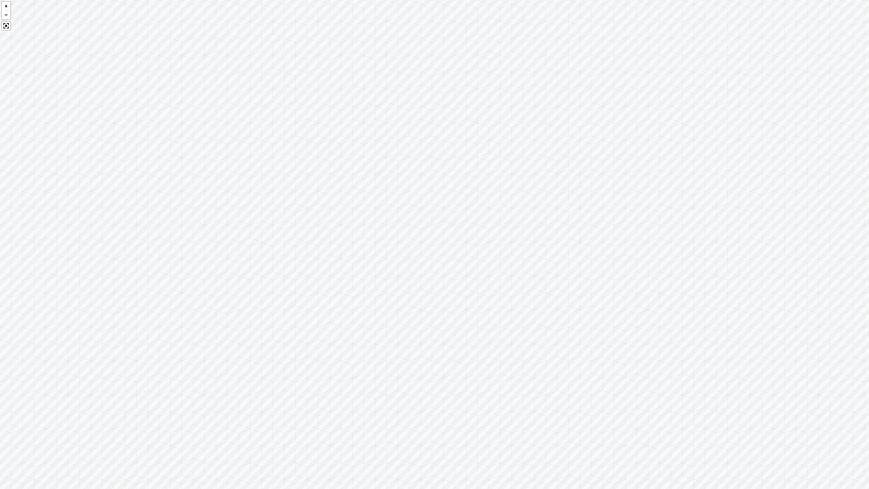
click at [307, 249] on div at bounding box center [434, 244] width 869 height 489
drag, startPoint x: 528, startPoint y: 203, endPoint x: 232, endPoint y: 367, distance: 338.4
click at [232, 336] on div at bounding box center [434, 244] width 869 height 489
drag, startPoint x: 321, startPoint y: 205, endPoint x: 694, endPoint y: 202, distance: 373.2
click at [495, 202] on div at bounding box center [434, 244] width 869 height 489
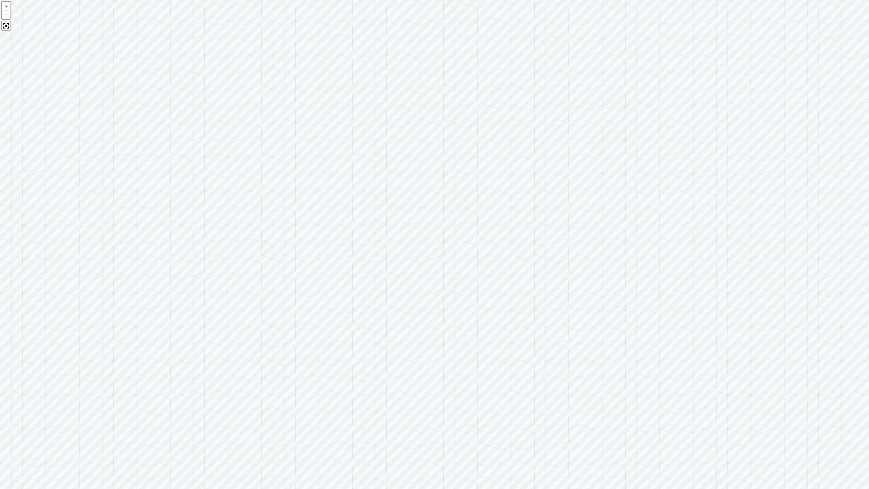
drag, startPoint x: 363, startPoint y: 233, endPoint x: 738, endPoint y: 150, distance: 383.4
click at [495, 151] on div at bounding box center [434, 244] width 869 height 489
drag, startPoint x: 471, startPoint y: 146, endPoint x: 757, endPoint y: 283, distance: 317.2
click at [495, 283] on div at bounding box center [434, 244] width 869 height 489
drag, startPoint x: 555, startPoint y: 241, endPoint x: 720, endPoint y: 291, distance: 172.0
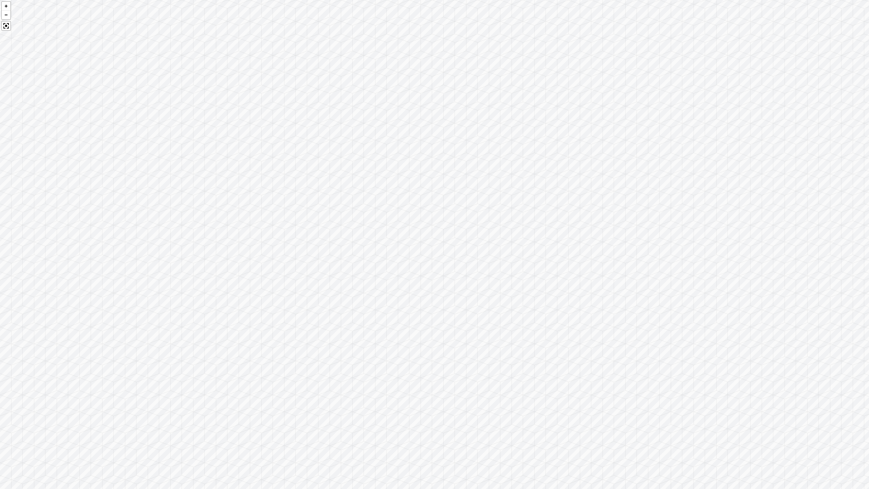
click at [495, 291] on div at bounding box center [434, 244] width 869 height 489
drag, startPoint x: 285, startPoint y: 204, endPoint x: 565, endPoint y: 194, distance: 280.1
click at [495, 194] on div at bounding box center [434, 244] width 869 height 489
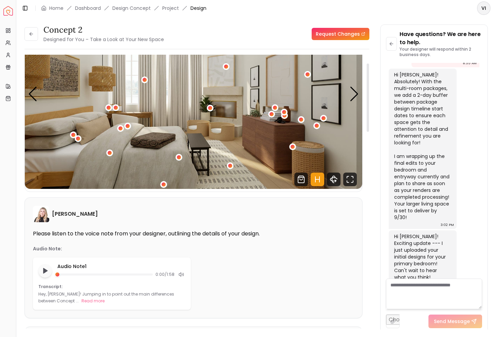
scroll to position [0, 0]
